Goal: Task Accomplishment & Management: Use online tool/utility

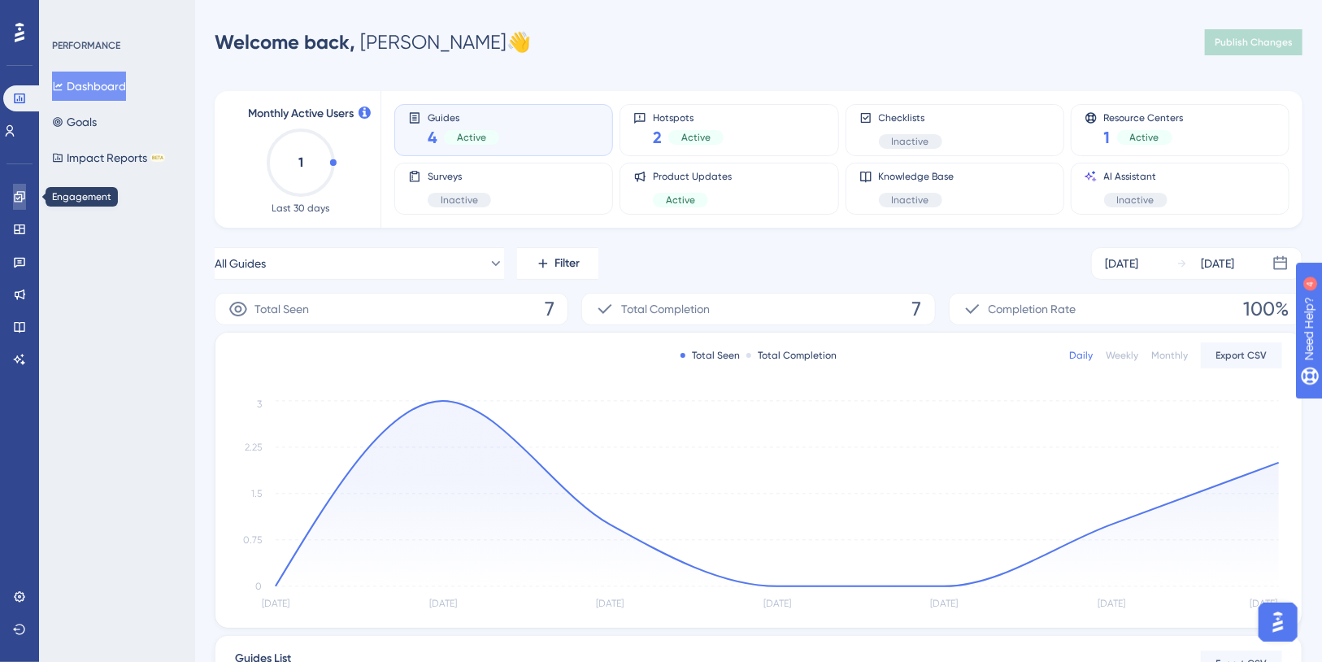
click at [21, 194] on icon at bounding box center [19, 196] width 11 height 11
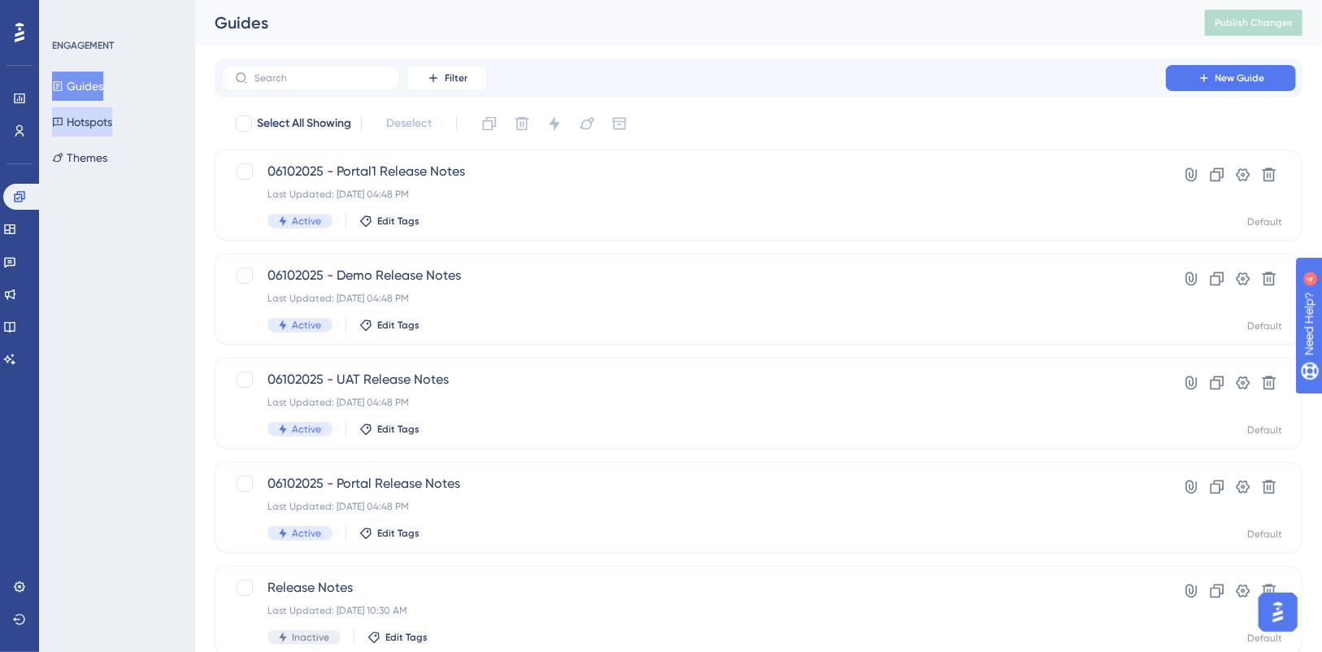
click at [110, 119] on button "Hotspots" at bounding box center [82, 121] width 60 height 29
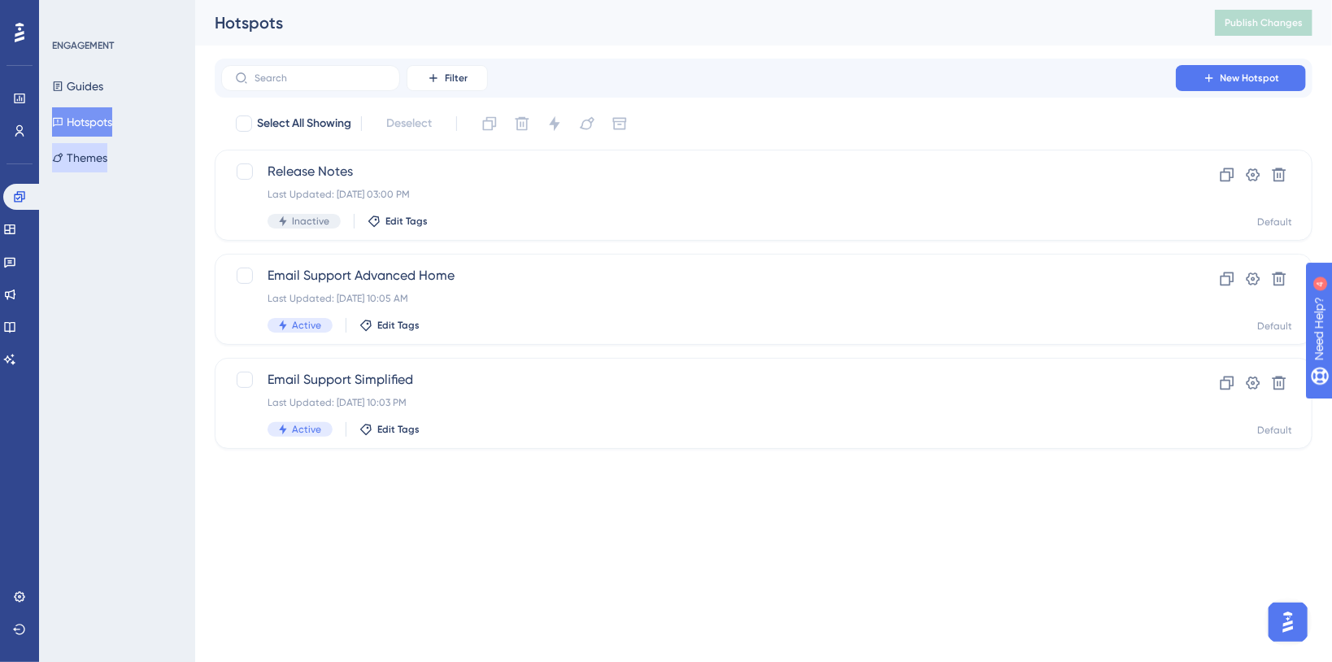
click at [107, 157] on button "Themes" at bounding box center [79, 157] width 55 height 29
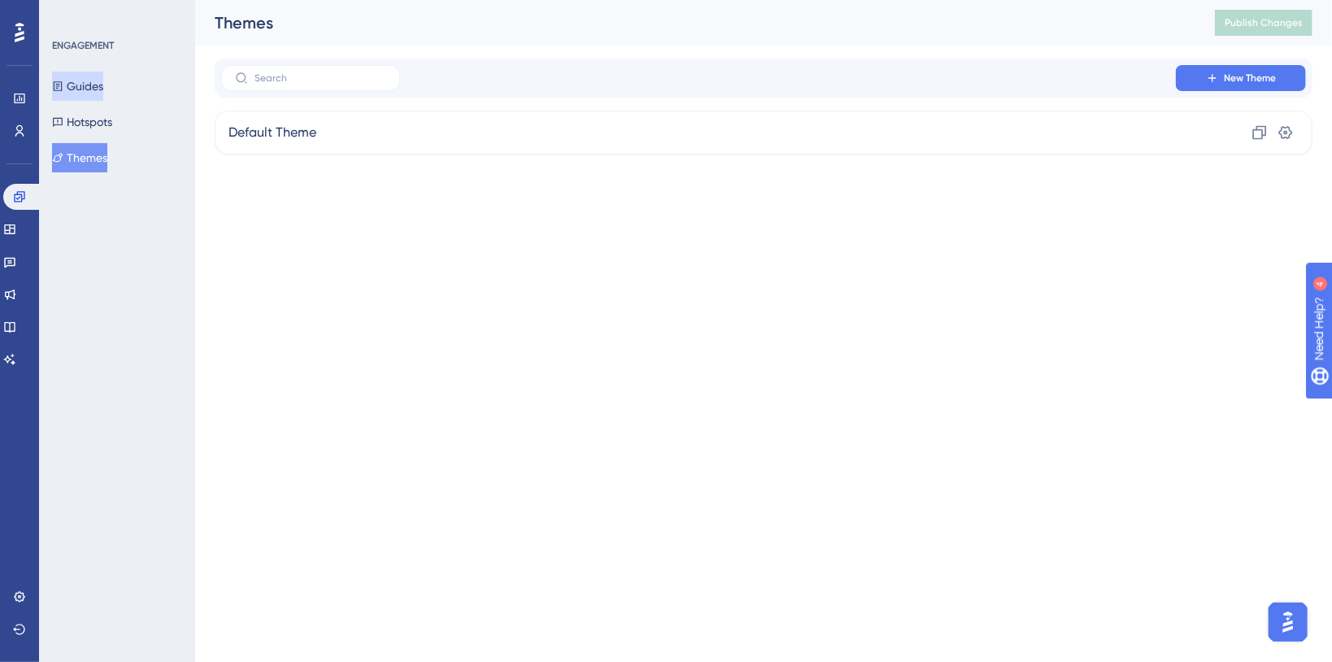
click at [103, 88] on button "Guides" at bounding box center [77, 86] width 51 height 29
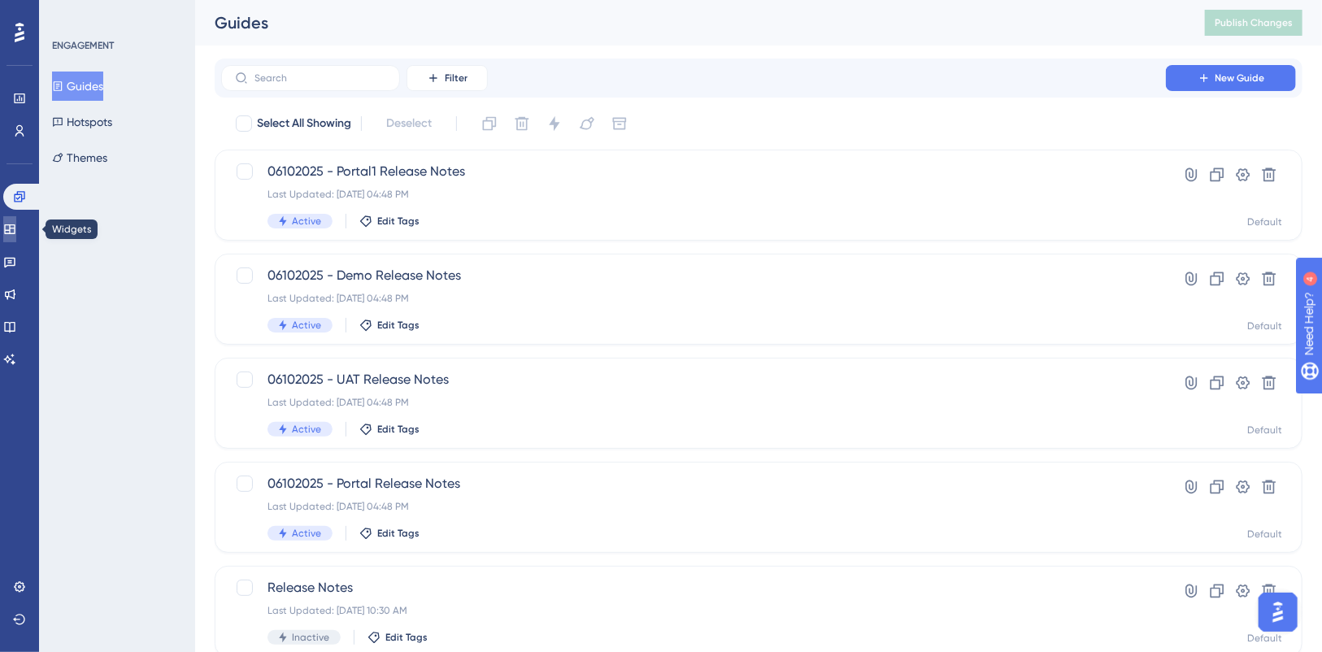
click at [16, 225] on icon at bounding box center [9, 229] width 13 height 13
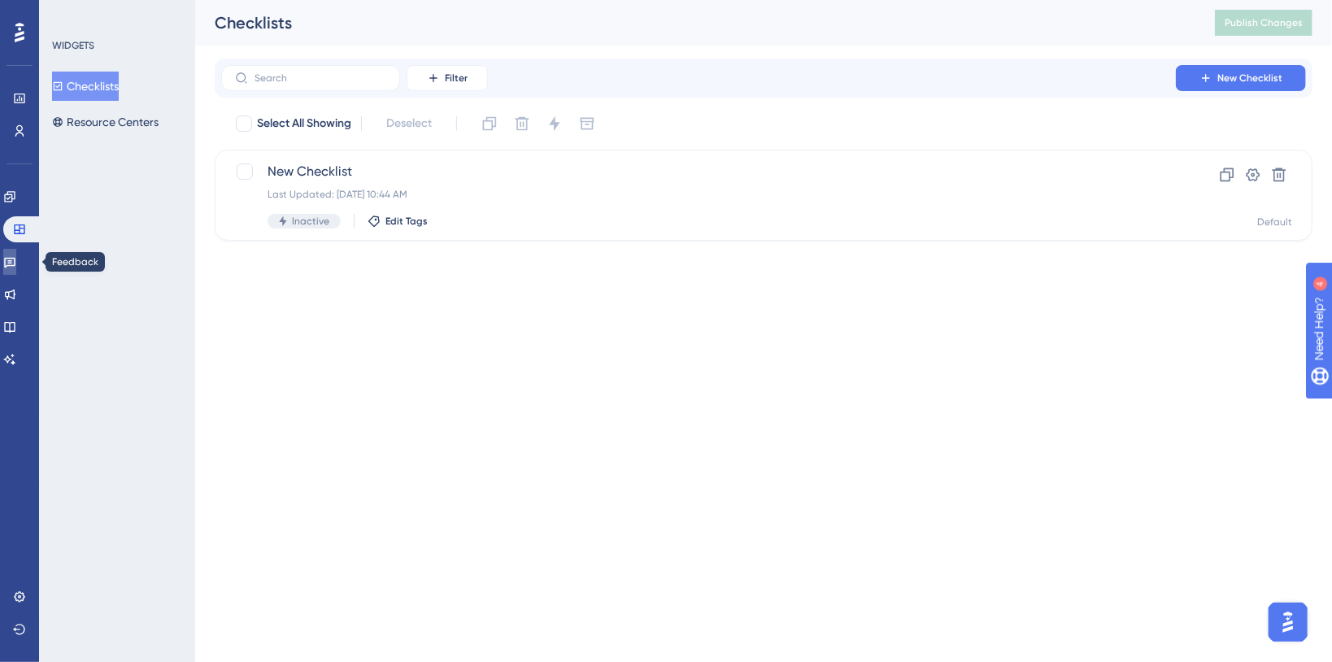
click at [16, 268] on link at bounding box center [9, 262] width 13 height 26
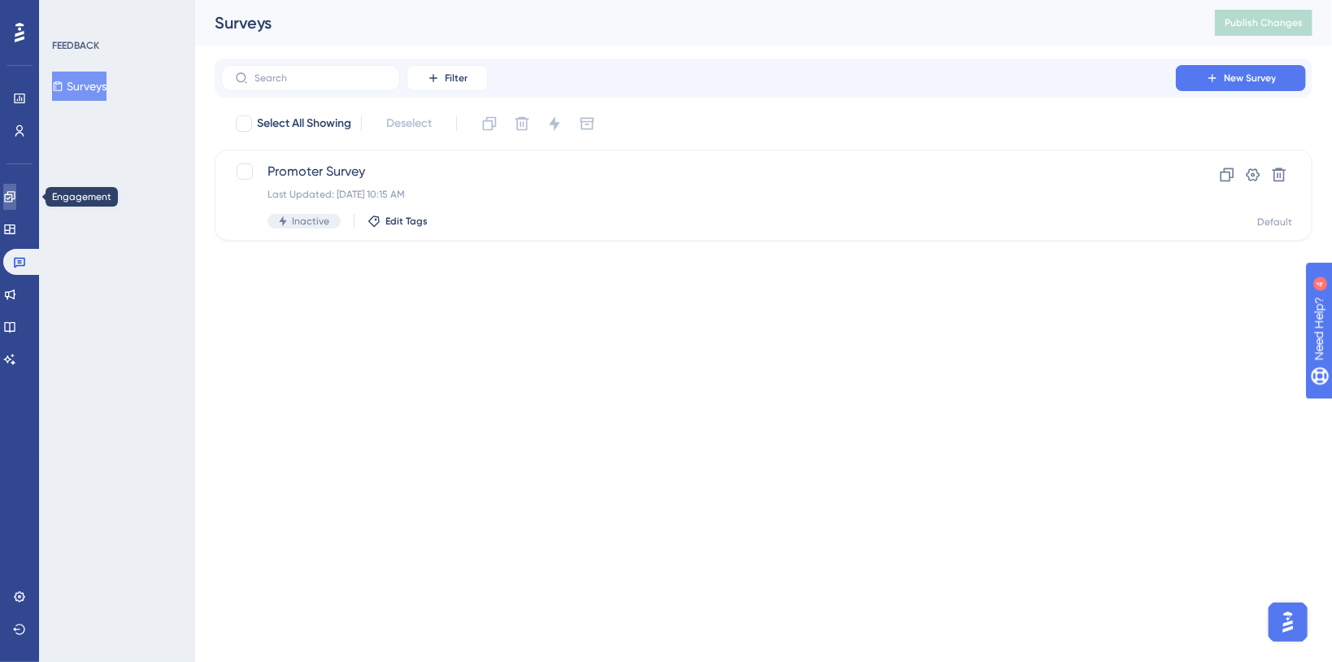
click at [15, 202] on icon at bounding box center [9, 196] width 11 height 11
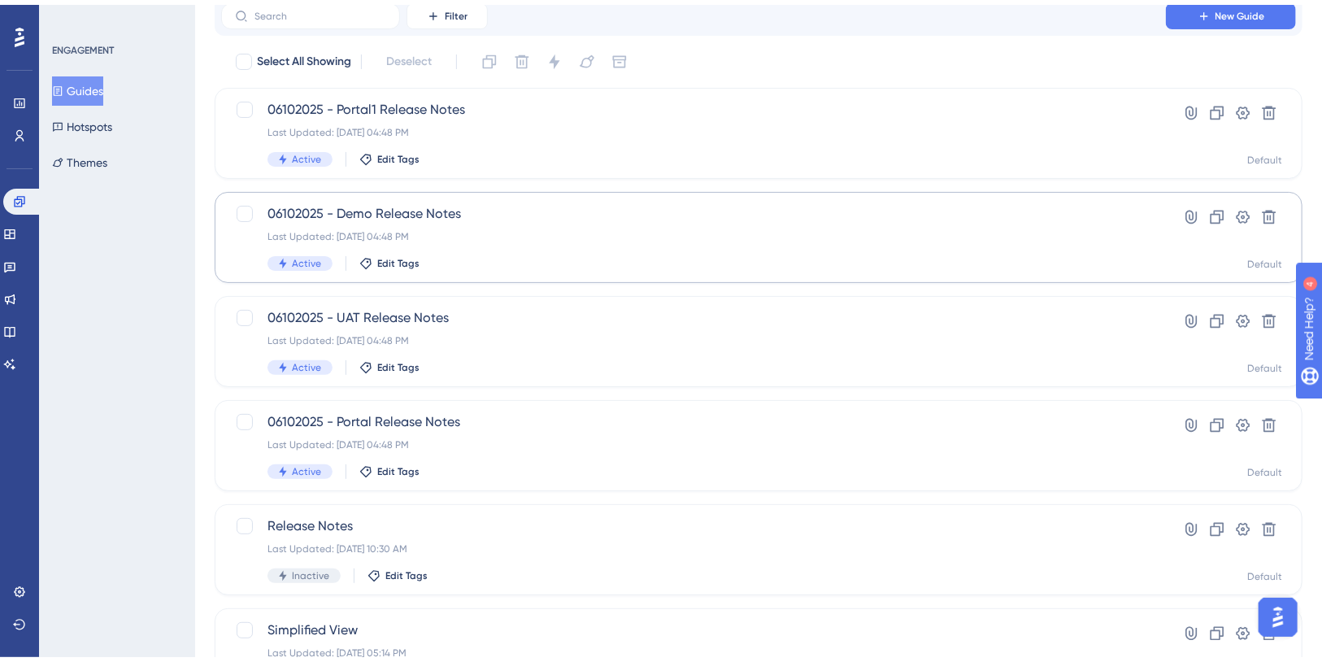
scroll to position [108, 0]
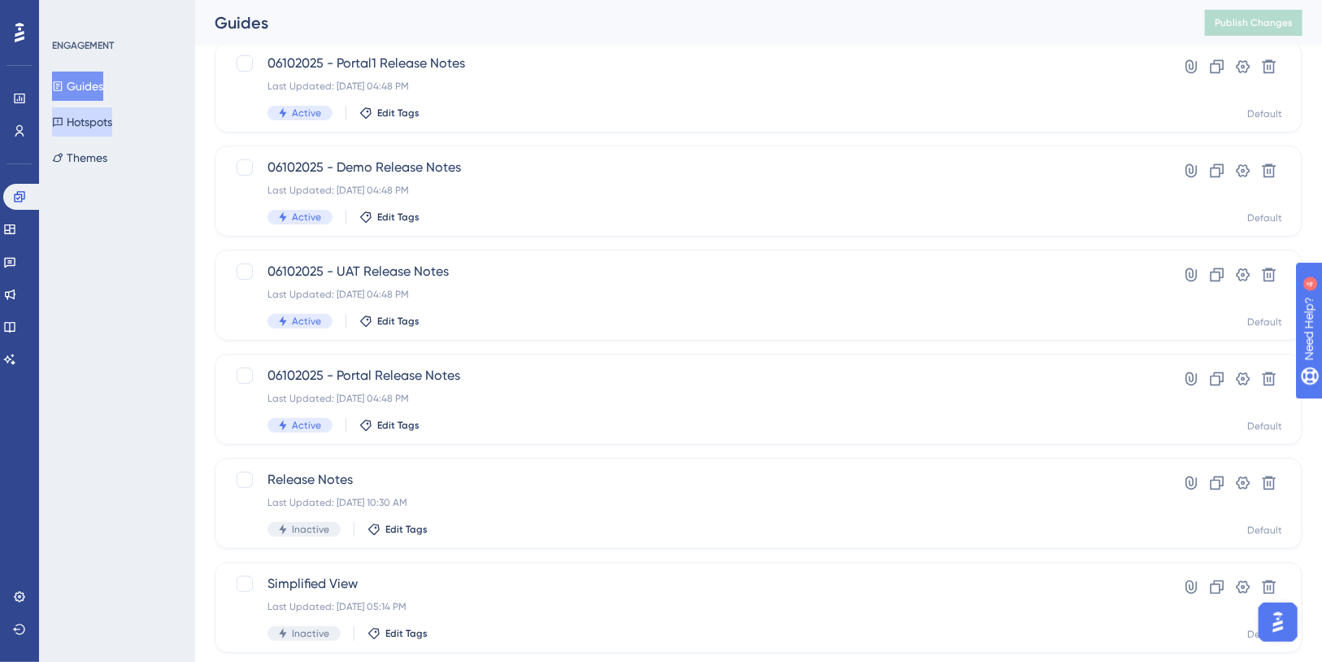
click at [85, 118] on button "Hotspots" at bounding box center [82, 121] width 60 height 29
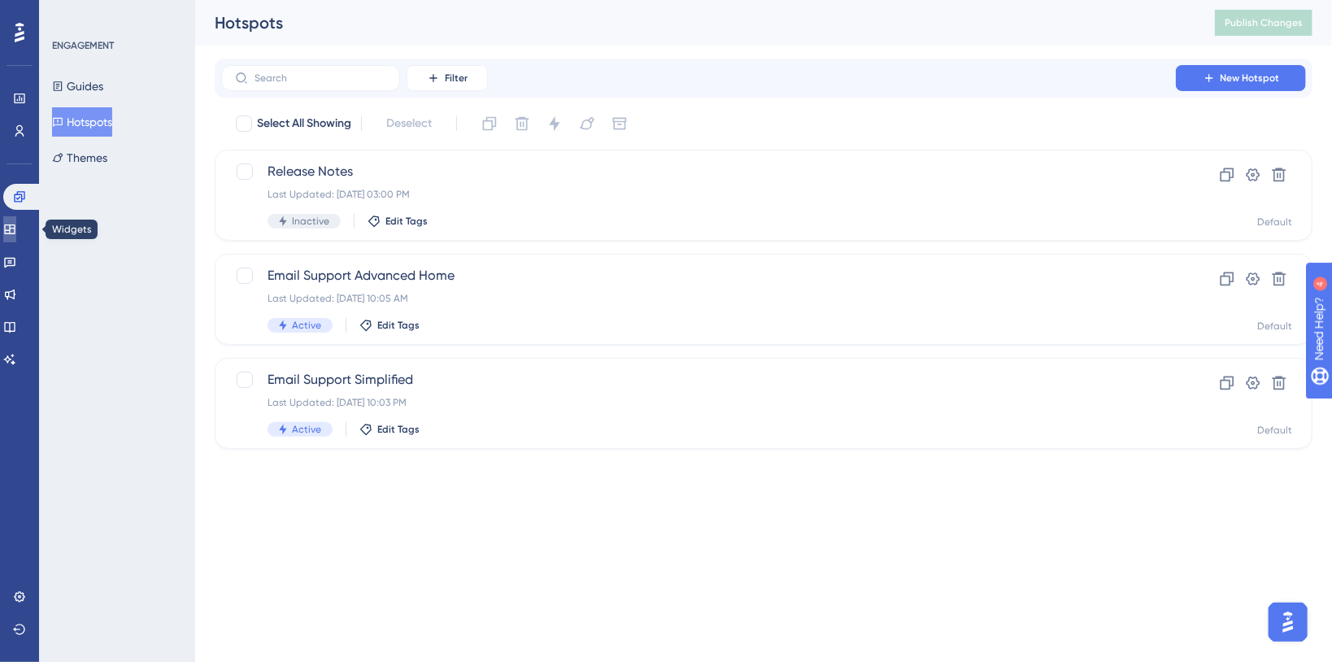
click at [16, 223] on icon at bounding box center [9, 229] width 13 height 13
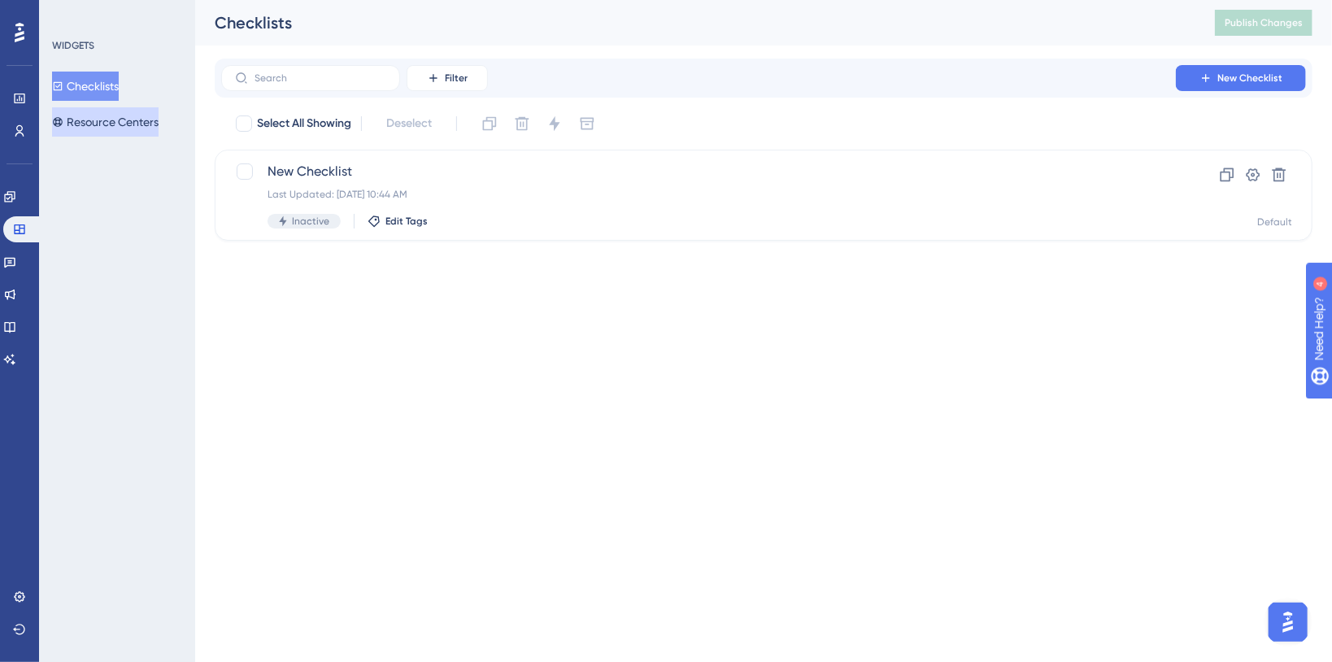
click at [109, 111] on button "Resource Centers" at bounding box center [105, 121] width 107 height 29
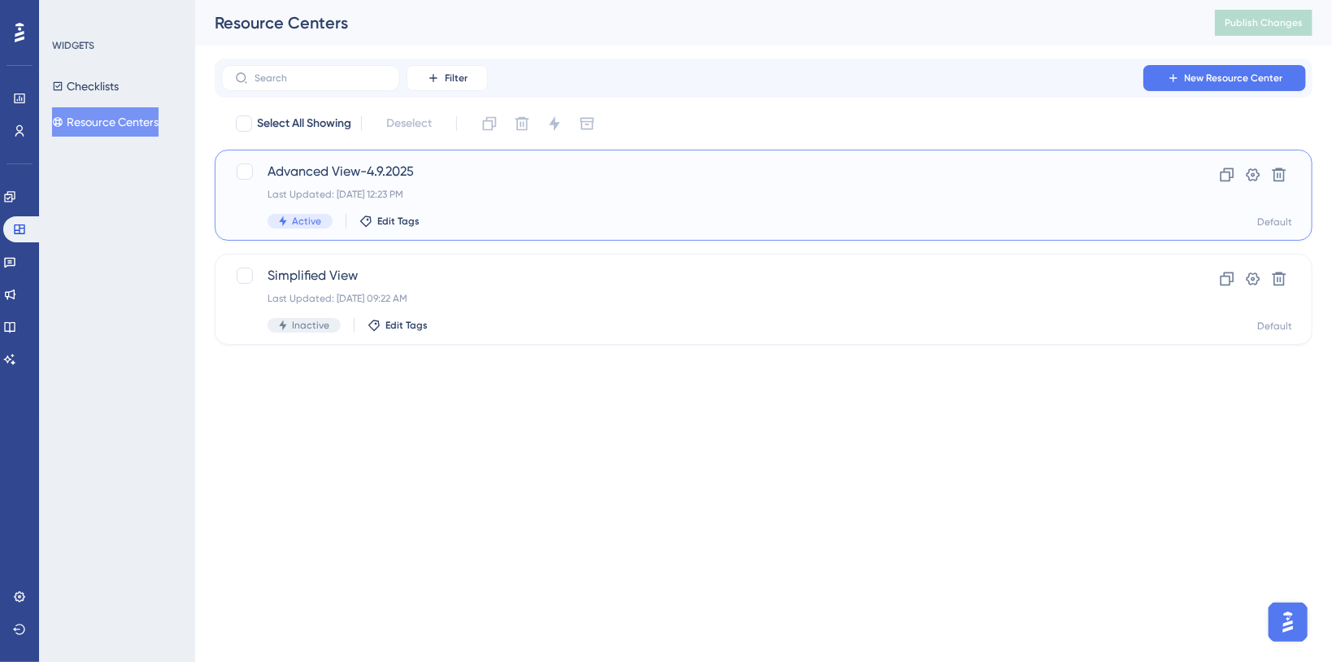
click at [631, 185] on div "Advanced View-4.9.2025 Last Updated: [DATE] 12:23 PM Active Edit Tags" at bounding box center [698, 195] width 862 height 67
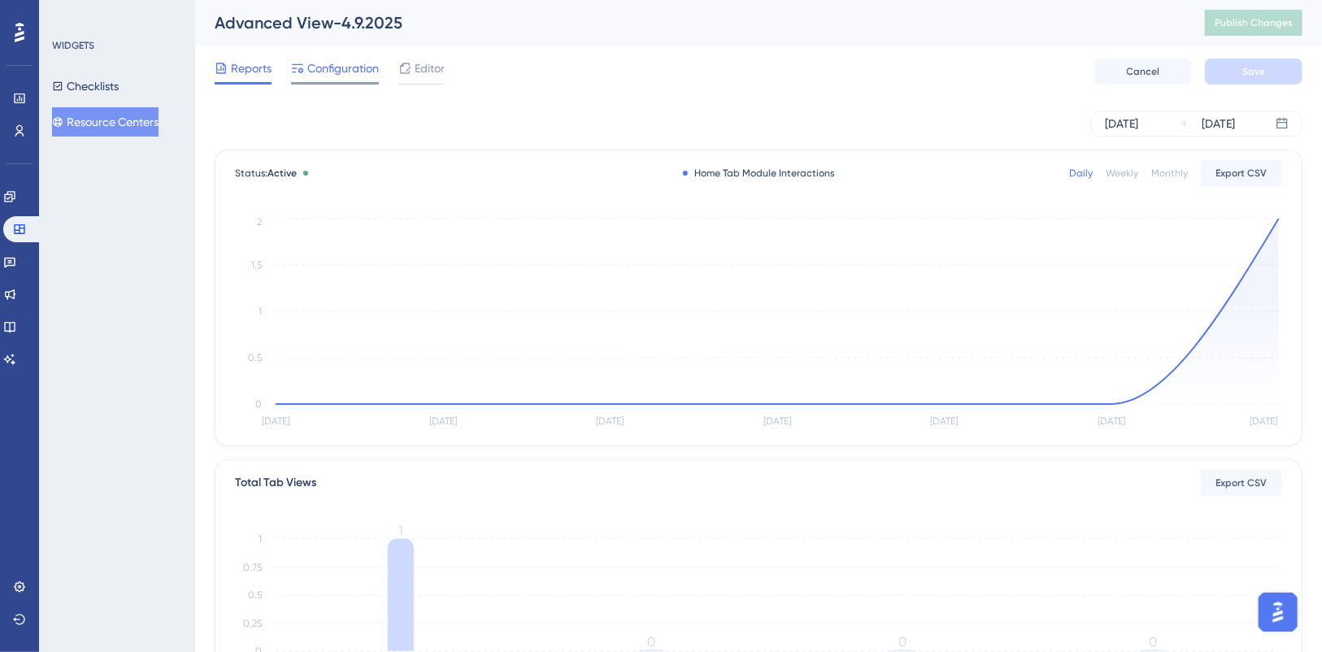
click at [348, 69] on span "Configuration" at bounding box center [343, 69] width 72 height 20
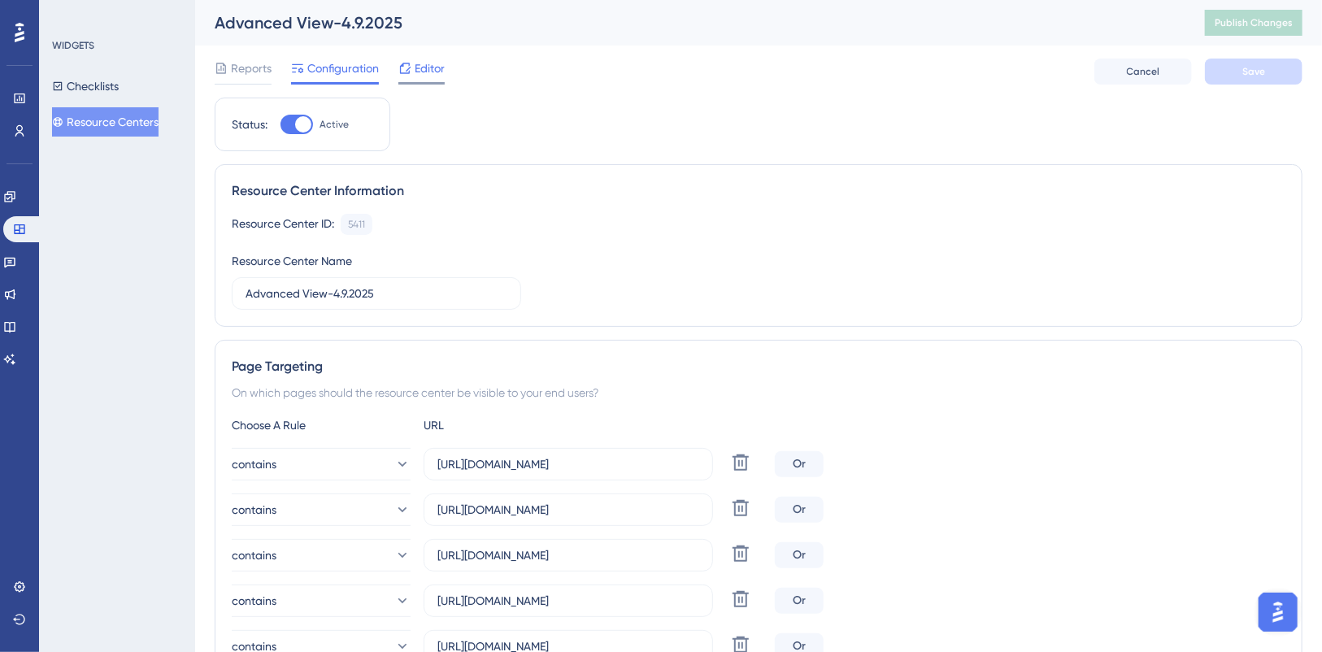
click at [433, 67] on span "Editor" at bounding box center [430, 69] width 30 height 20
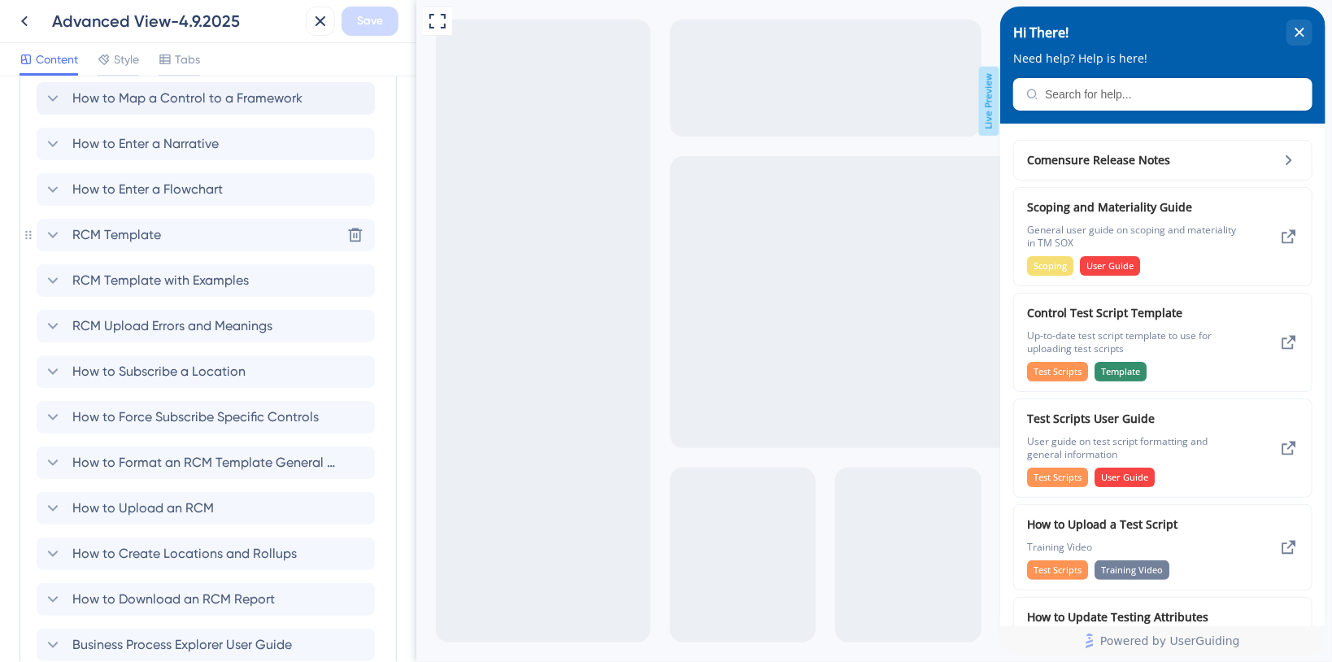
scroll to position [1842, 0]
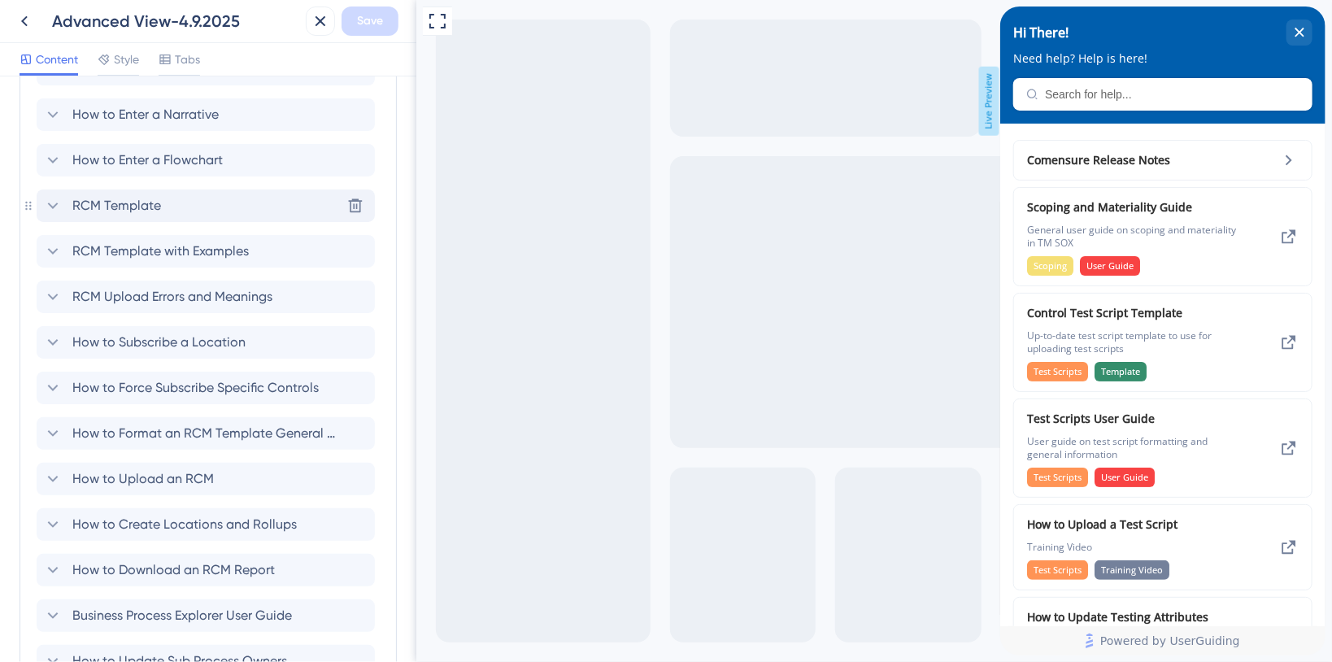
click at [63, 206] on div "RCM Template" at bounding box center [102, 206] width 118 height 20
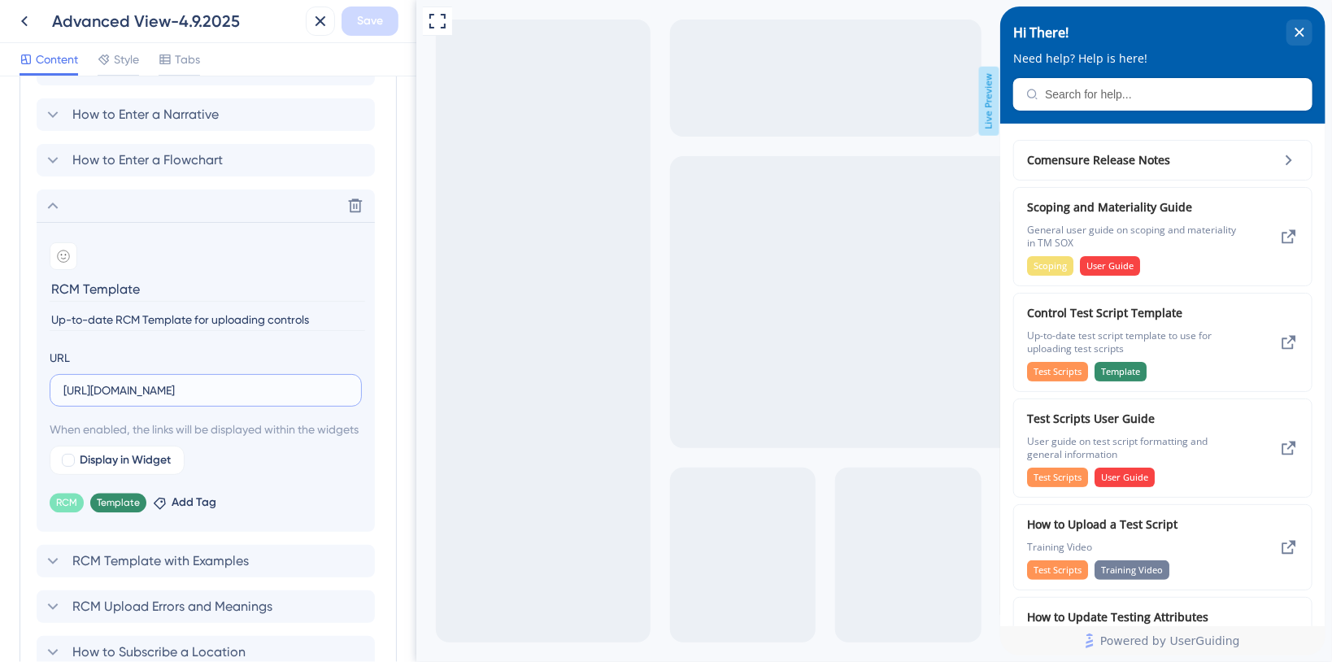
click at [237, 389] on input "[URL][DOMAIN_NAME]" at bounding box center [205, 390] width 285 height 18
paste input "[URL][DOMAIN_NAME]"
type input "[URL][DOMAIN_NAME]"
click at [190, 420] on span "When enabled, the links will be displayed within the widgets" at bounding box center [206, 430] width 312 height 20
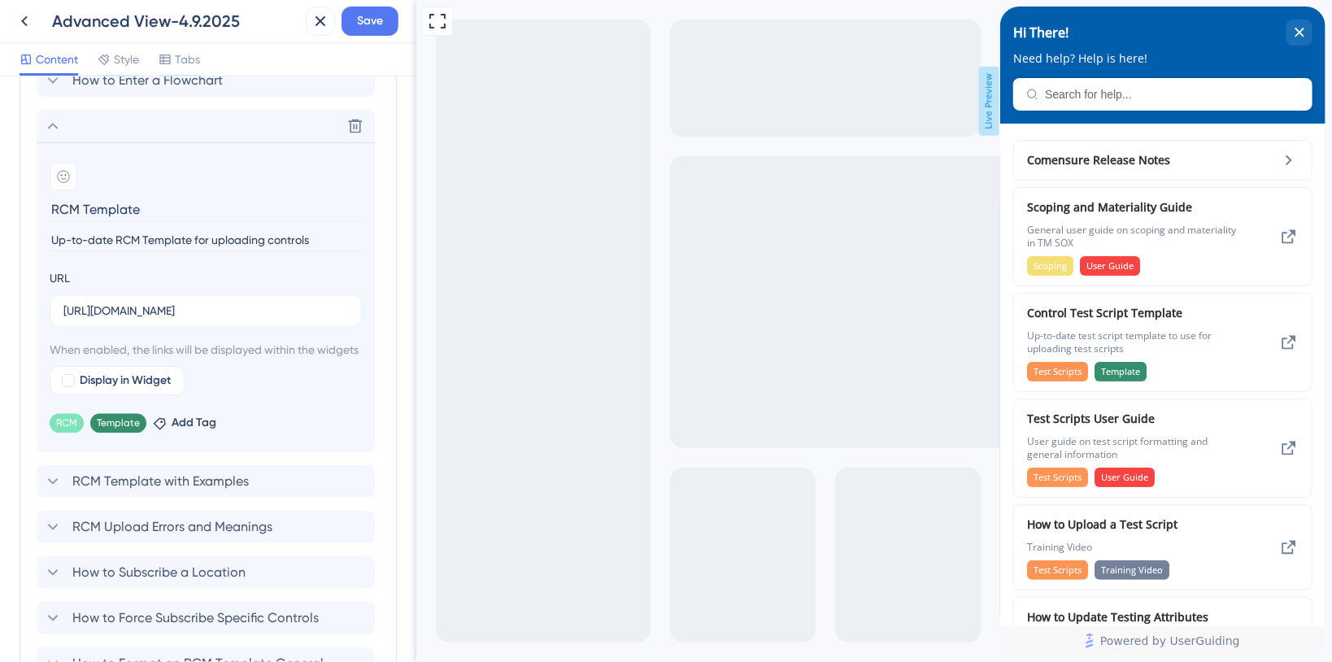
scroll to position [1951, 0]
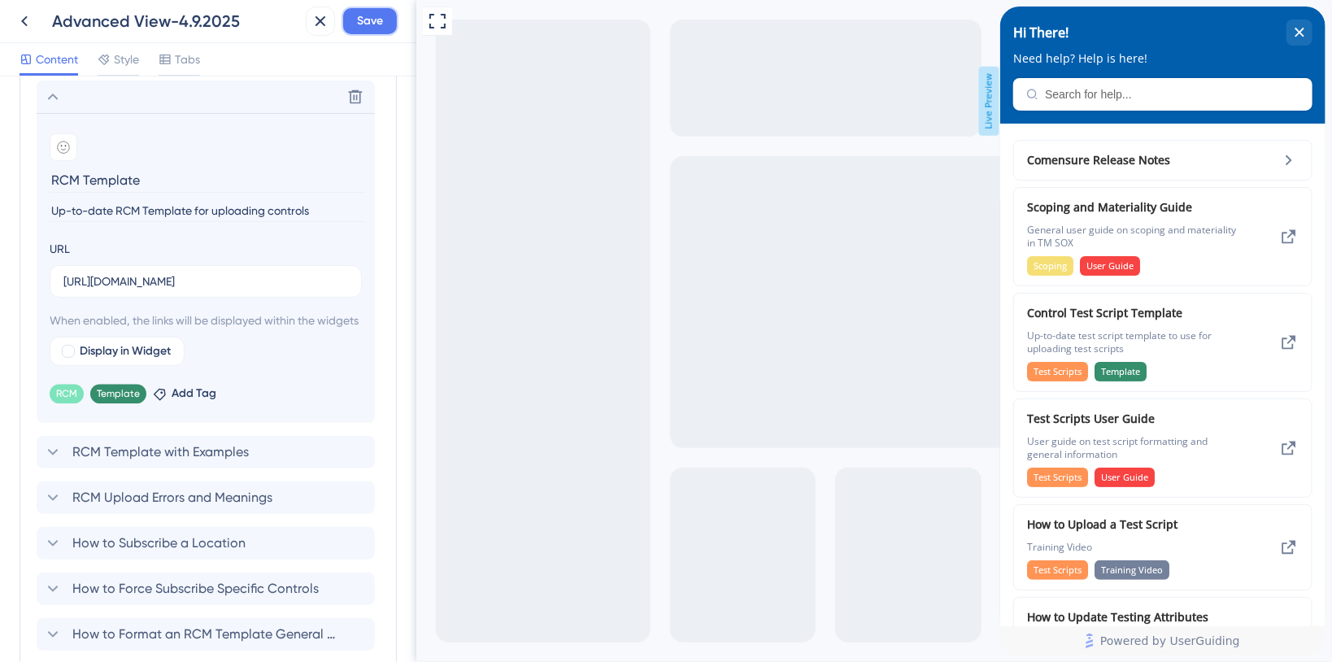
click at [384, 19] on button "Save" at bounding box center [369, 21] width 57 height 29
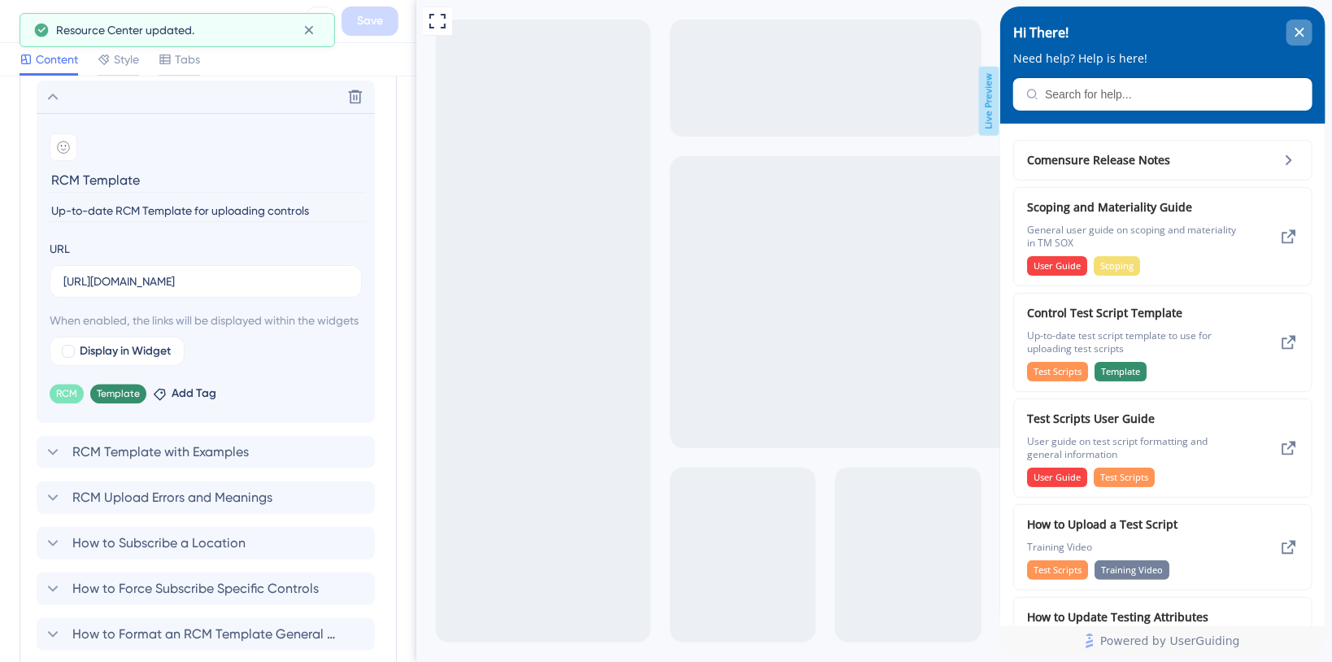
click at [1289, 29] on div "close resource center" at bounding box center [1298, 33] width 26 height 26
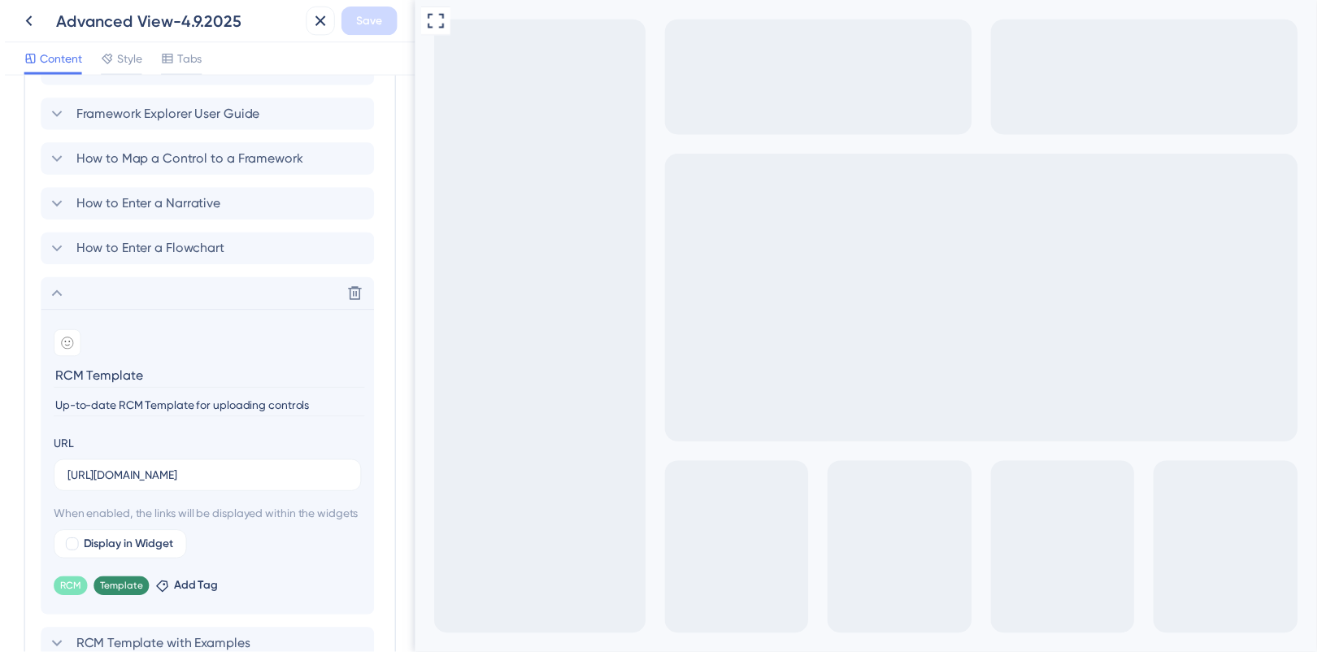
scroll to position [1734, 0]
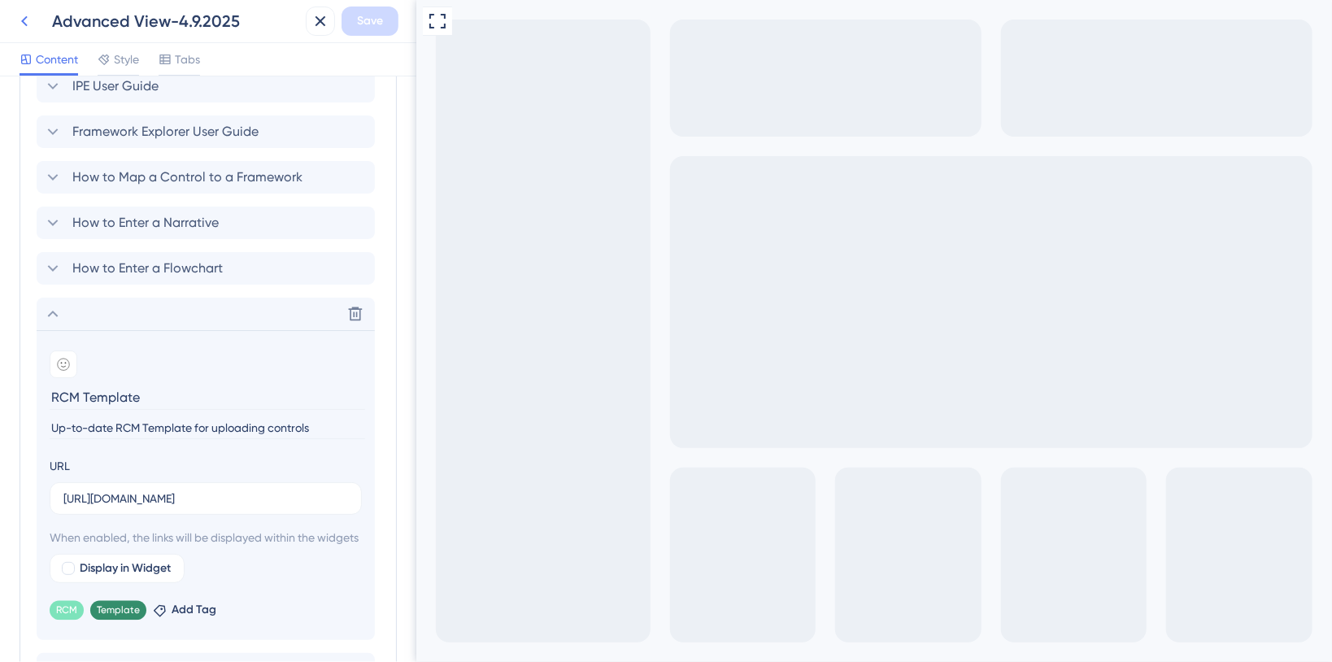
click at [28, 23] on icon at bounding box center [25, 21] width 20 height 20
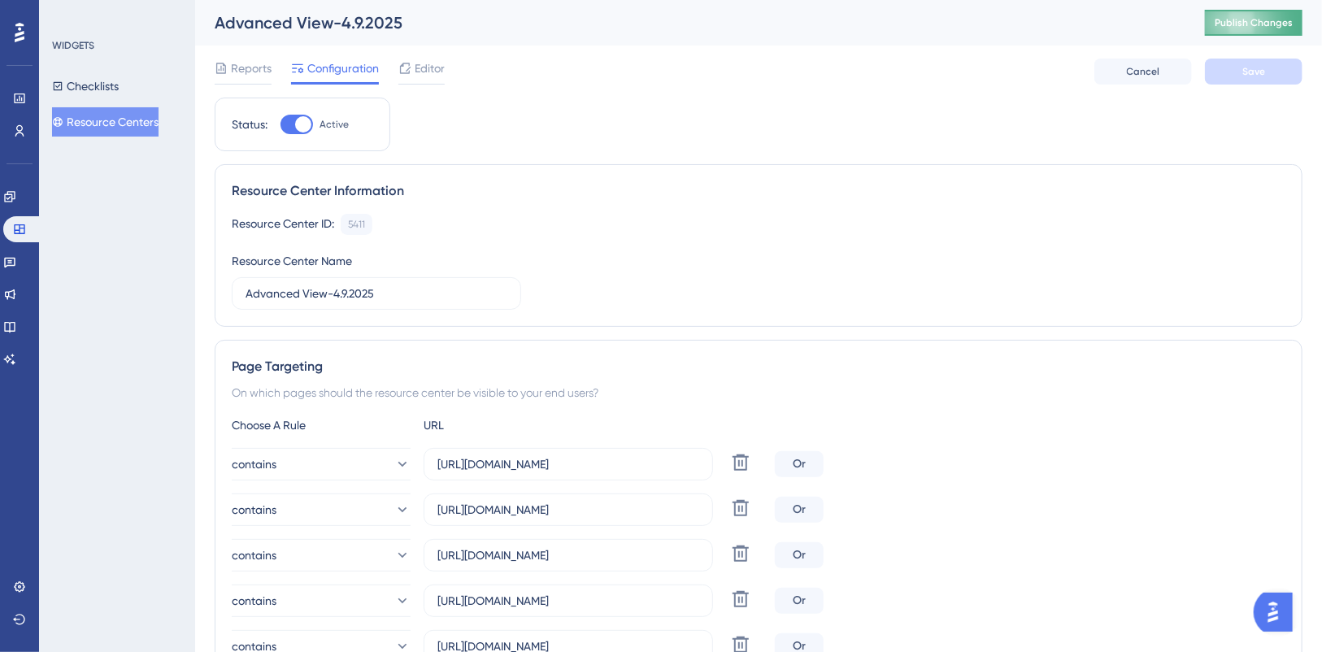
click at [1293, 20] on span "Publish Changes" at bounding box center [1254, 22] width 78 height 13
